Goal: Task Accomplishment & Management: Use online tool/utility

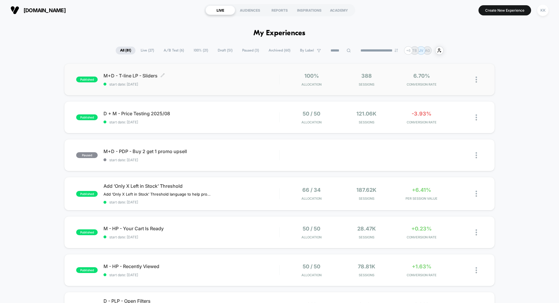
click at [222, 77] on span "M+D - T-line LP - Sliders Click to edit experience details" at bounding box center [192, 76] width 176 height 6
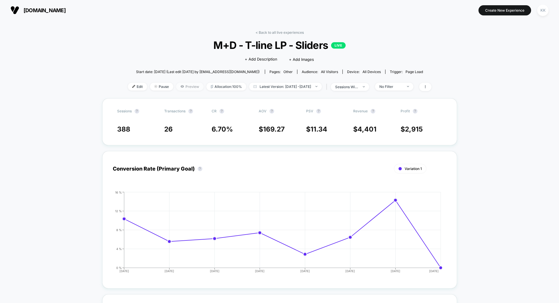
click at [183, 84] on span "Preview" at bounding box center [189, 87] width 27 height 8
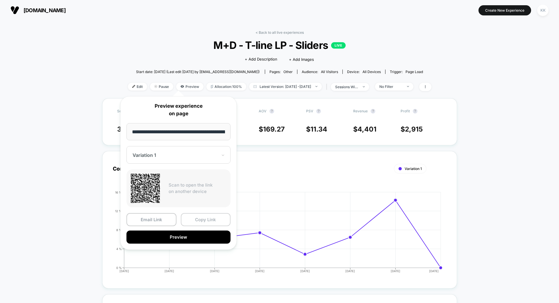
click at [203, 219] on button "Copy Link" at bounding box center [206, 219] width 50 height 13
